Goal: Information Seeking & Learning: Learn about a topic

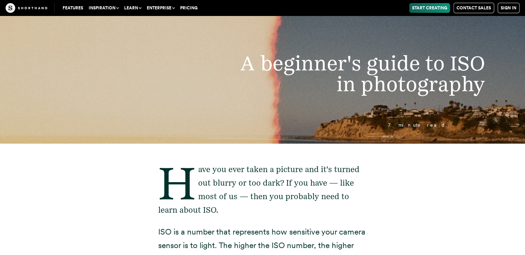
click at [172, 6] on button "Enterprise" at bounding box center [160, 8] width 33 height 10
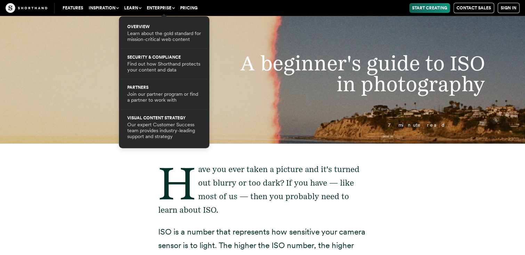
click at [140, 7] on button "Learn" at bounding box center [132, 8] width 23 height 10
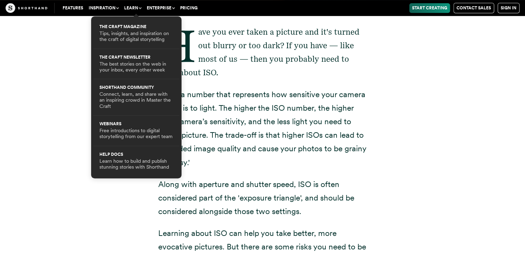
scroll to position [139, 0]
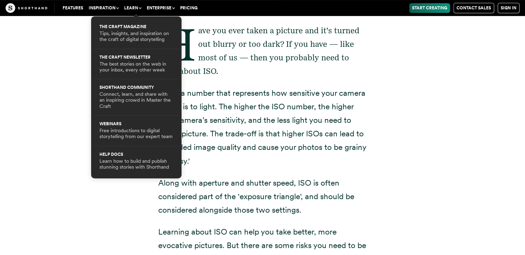
click at [398, 116] on div "Have you ever taken a picture and it's turned out blurry or too dark? If you ha…" at bounding box center [262, 237] width 473 height 464
click at [130, 10] on button "Learn" at bounding box center [132, 8] width 23 height 10
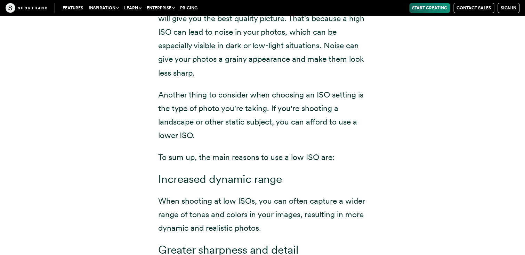
scroll to position [0, 0]
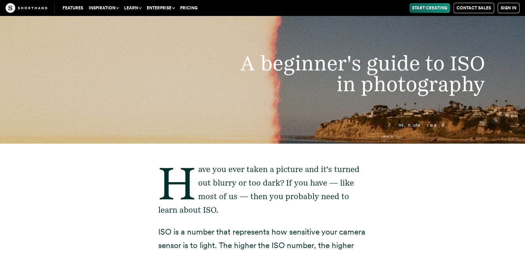
click at [112, 9] on button "Inspiration" at bounding box center [103, 8] width 35 height 10
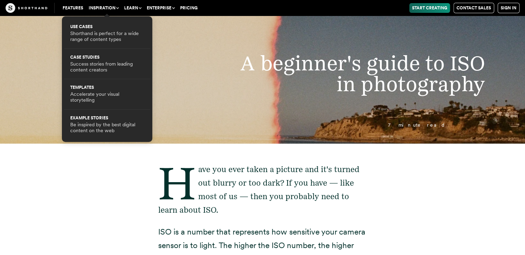
click at [73, 8] on link "Features" at bounding box center [73, 8] width 26 height 10
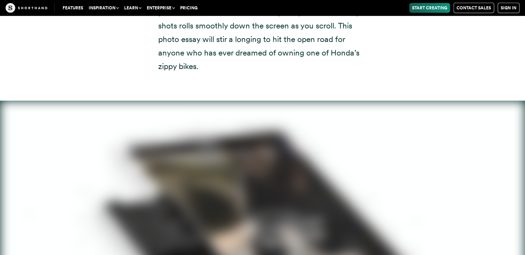
scroll to position [6447, 0]
